Goal: Information Seeking & Learning: Stay updated

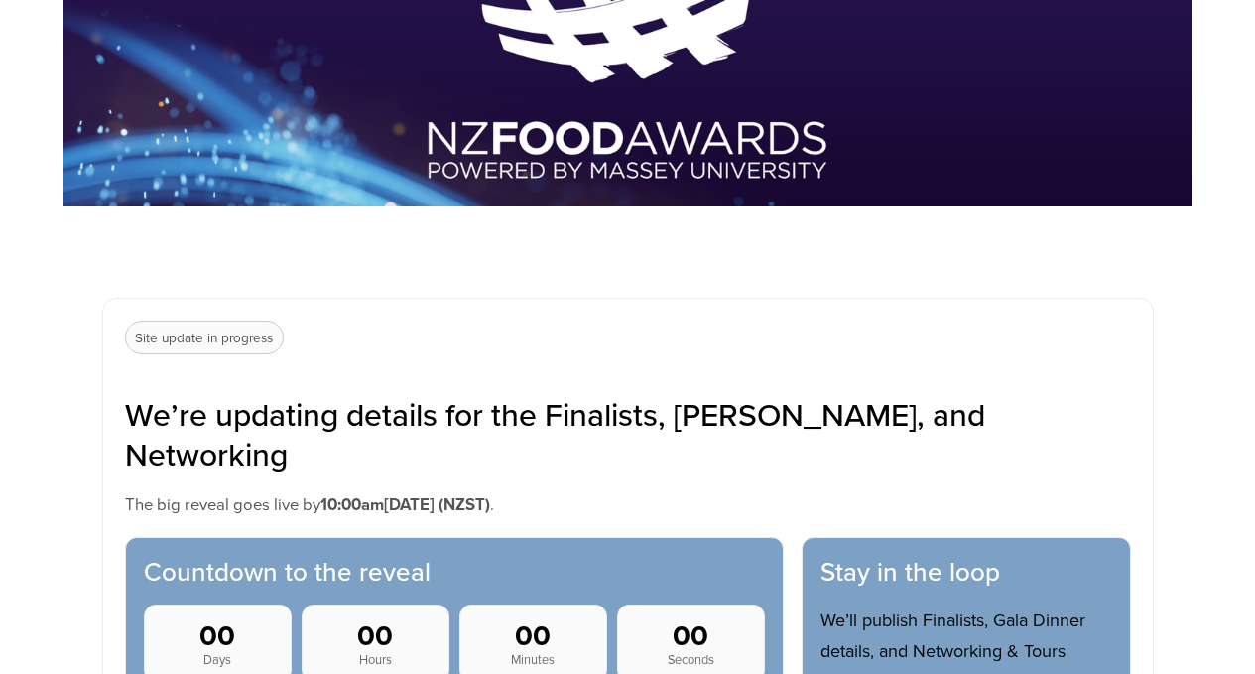
scroll to position [481, 0]
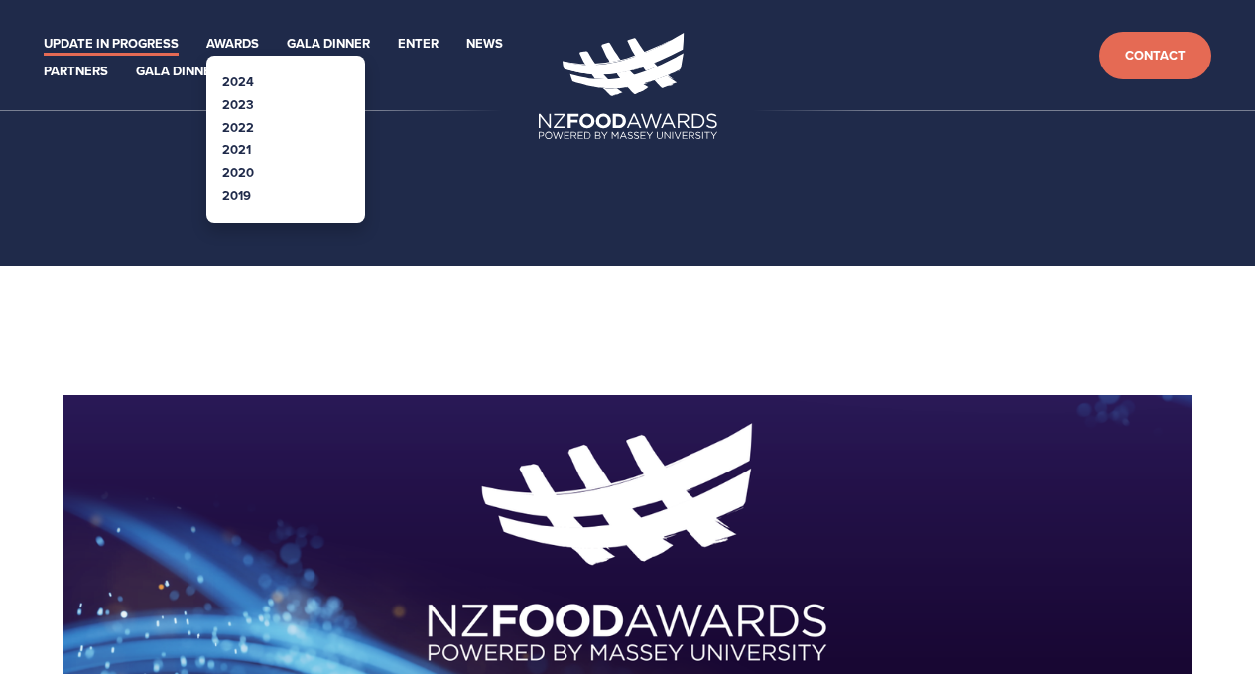
click at [245, 78] on link "2024" at bounding box center [238, 81] width 32 height 19
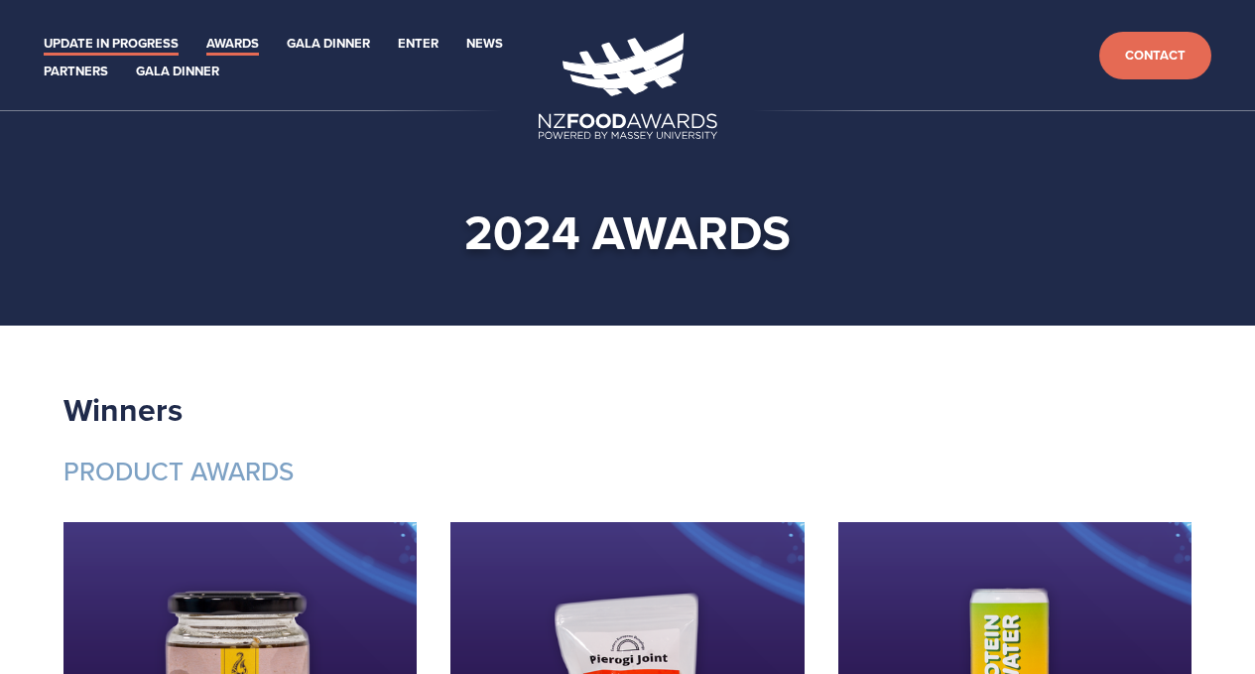
click at [151, 40] on link "Update in Progress" at bounding box center [111, 44] width 135 height 23
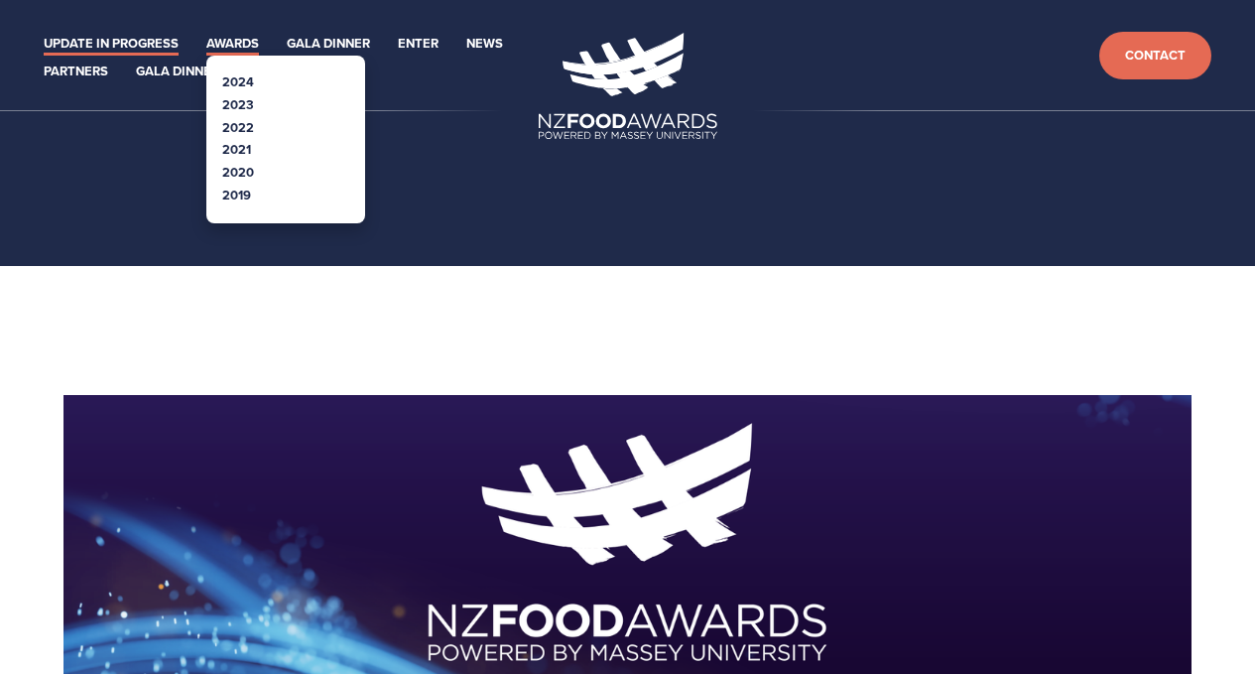
click at [231, 51] on link "Awards" at bounding box center [232, 44] width 53 height 23
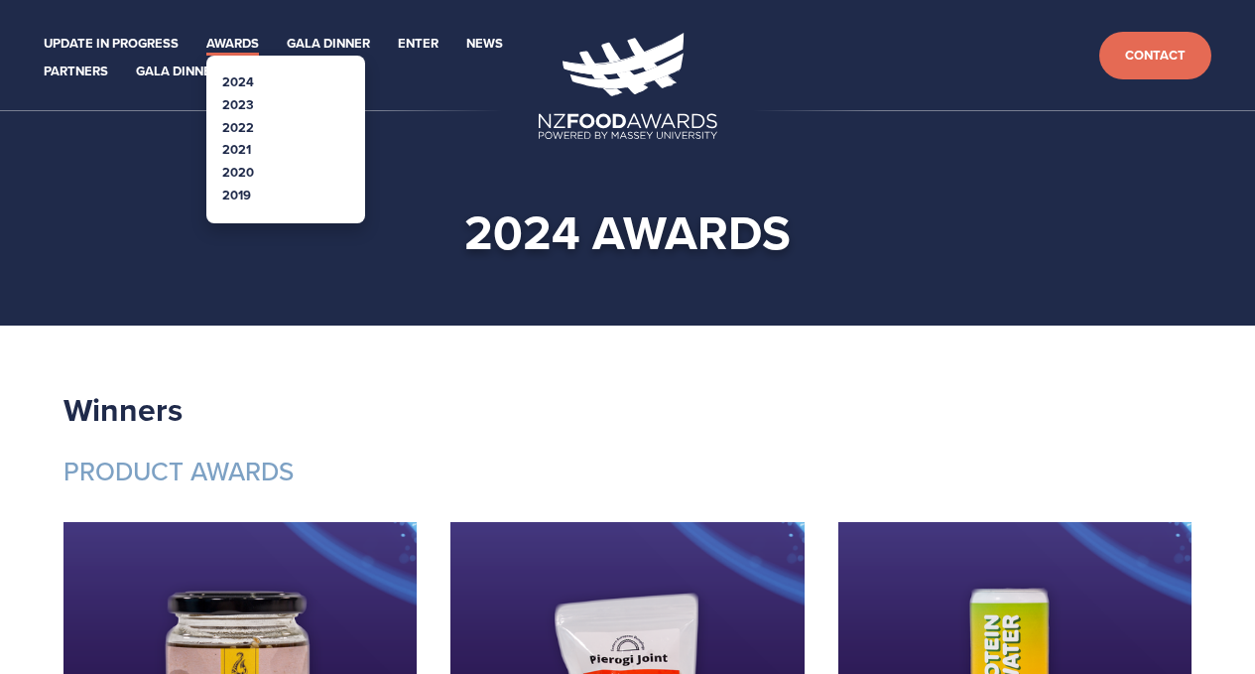
click at [240, 43] on link "Awards" at bounding box center [232, 44] width 53 height 23
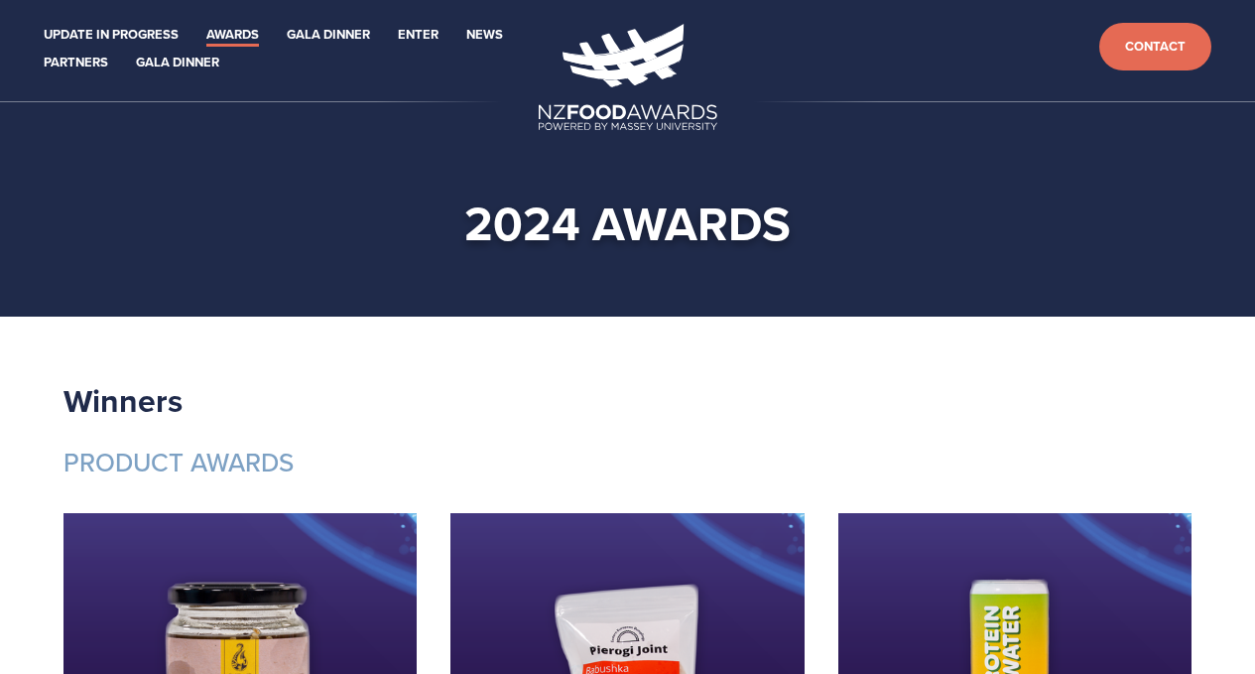
scroll to position [9, 0]
click at [63, 35] on link "Update in Progress" at bounding box center [111, 35] width 135 height 23
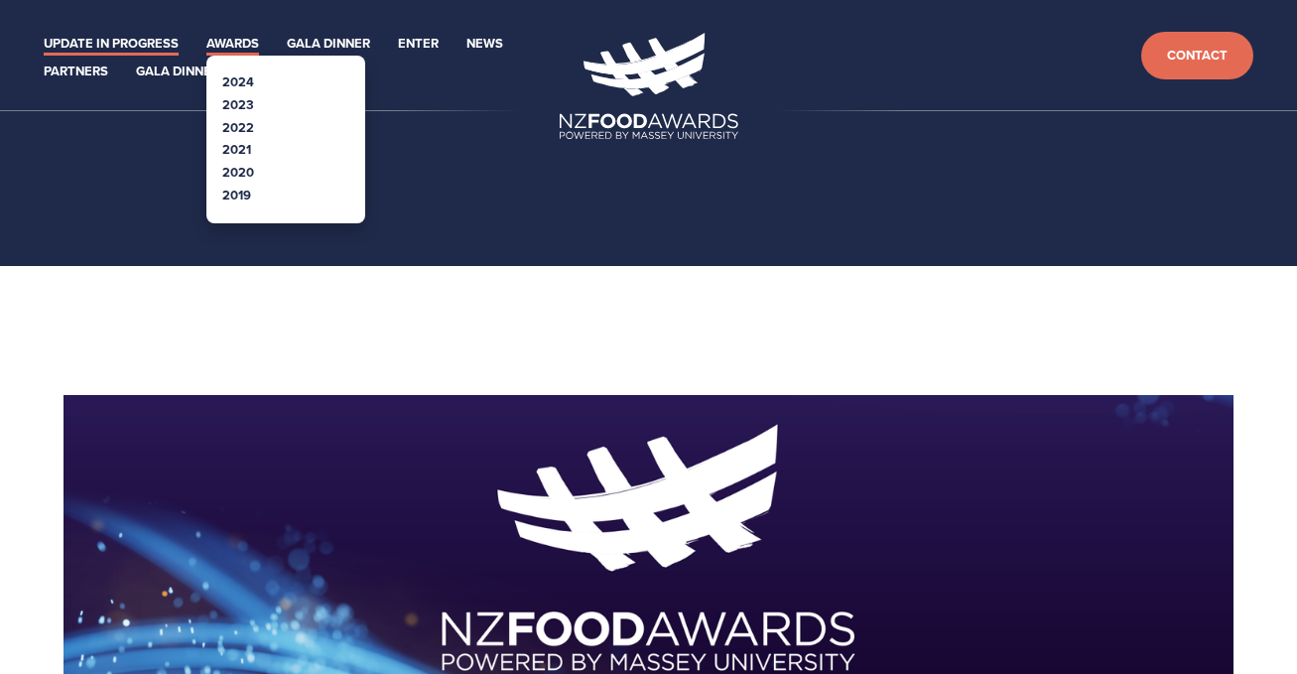
scroll to position [0, 1]
click at [218, 40] on link "Awards" at bounding box center [232, 44] width 53 height 23
